Goal: Check status: Check status

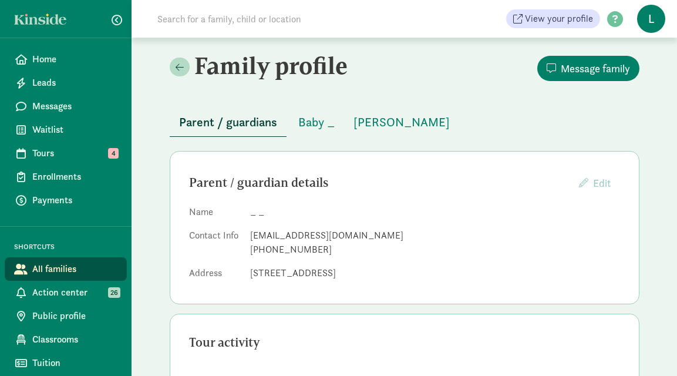
scroll to position [72, 0]
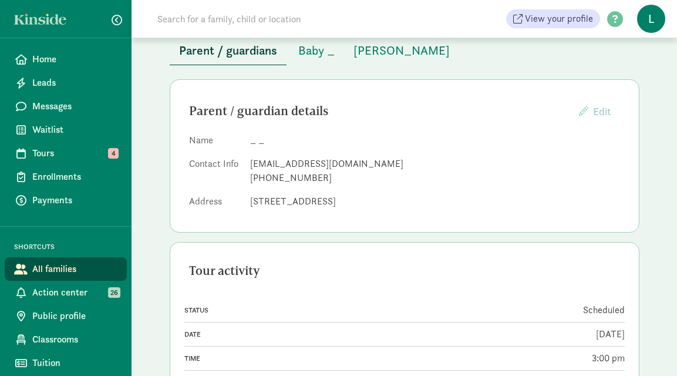
click at [203, 21] on input at bounding box center [314, 18] width 329 height 23
paste input "[PERSON_NAME]"
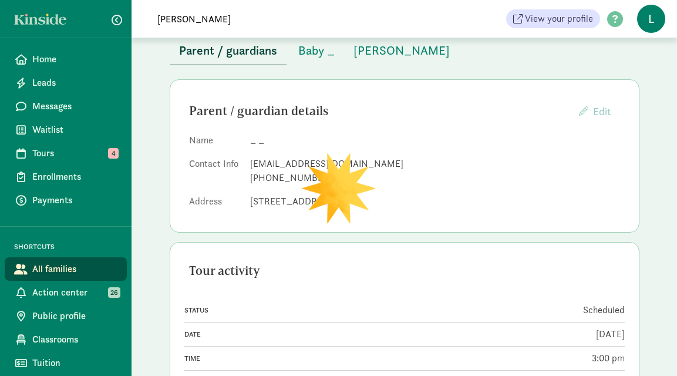
type input "[PERSON_NAME]"
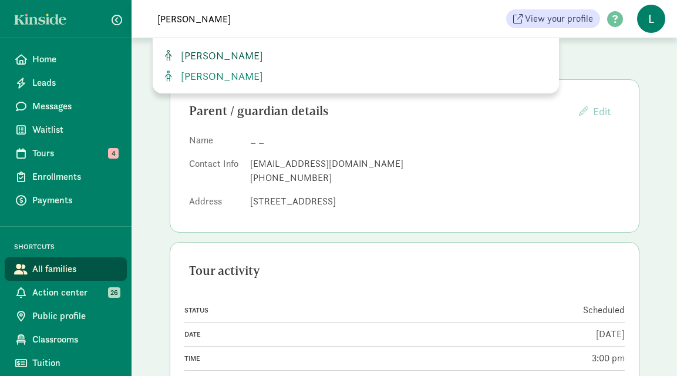
click at [209, 49] on span "[PERSON_NAME]" at bounding box center [219, 55] width 87 height 13
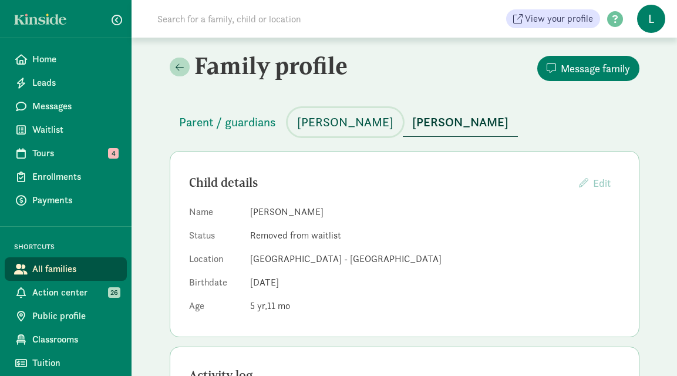
click at [332, 118] on span "[PERSON_NAME]" at bounding box center [345, 122] width 96 height 19
click at [465, 122] on span "[PERSON_NAME]" at bounding box center [460, 122] width 96 height 19
click at [352, 126] on span "[PERSON_NAME]" at bounding box center [345, 122] width 96 height 19
